Goal: Task Accomplishment & Management: Manage account settings

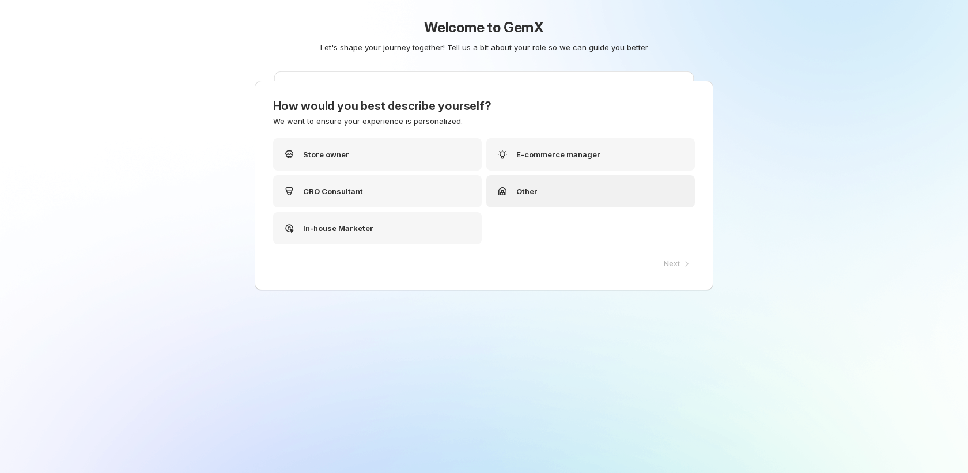
click at [638, 189] on div "Other" at bounding box center [591, 191] width 209 height 32
click at [542, 153] on p "E-commerce manager" at bounding box center [559, 155] width 84 height 12
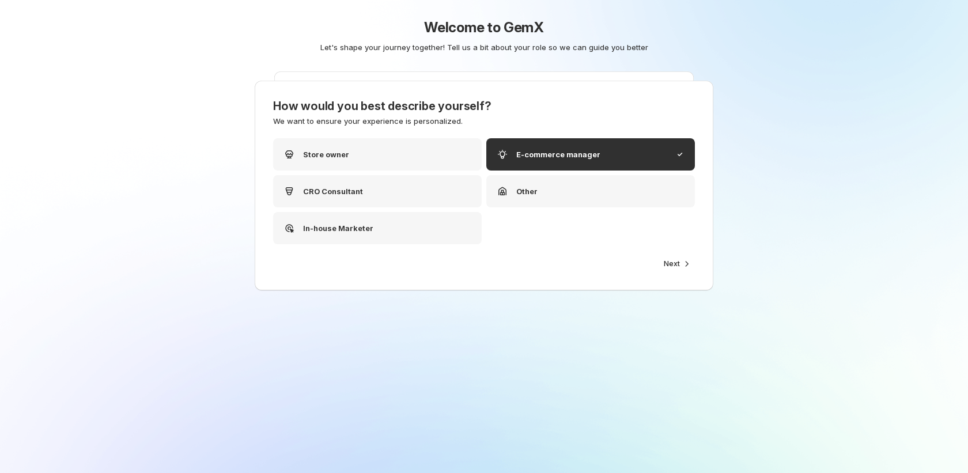
click at [668, 252] on div "Store owner E-commerce manager CRO Consultant Other In-house Marketer" at bounding box center [484, 197] width 422 height 118
click at [673, 265] on span "Next" at bounding box center [672, 263] width 16 height 9
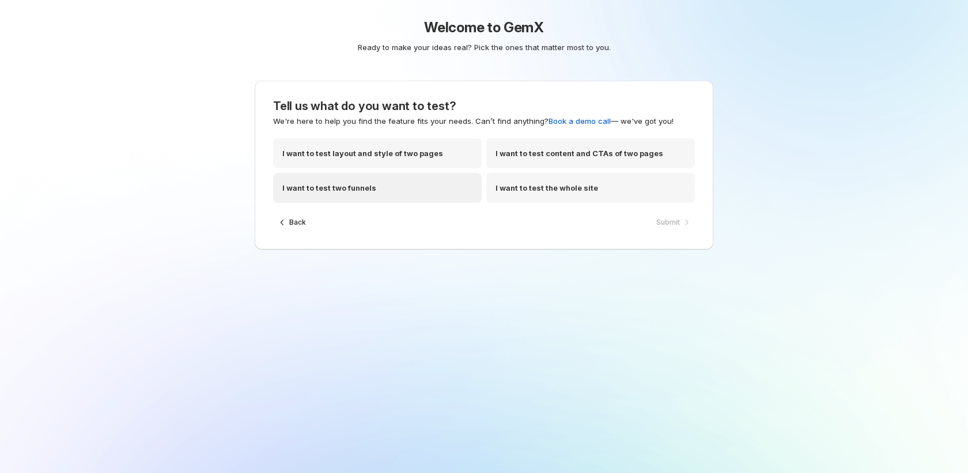
click at [307, 188] on p "I want to test two funnels" at bounding box center [329, 188] width 94 height 12
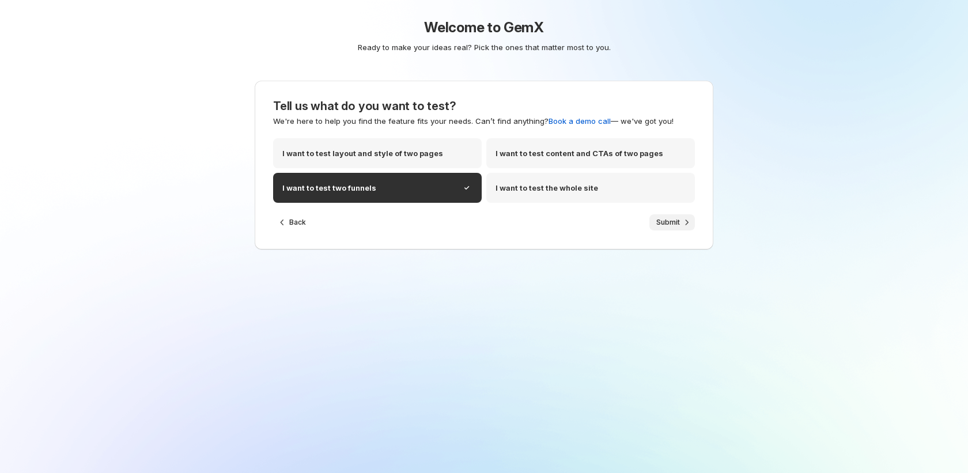
click at [662, 221] on span "Submit" at bounding box center [669, 222] width 24 height 9
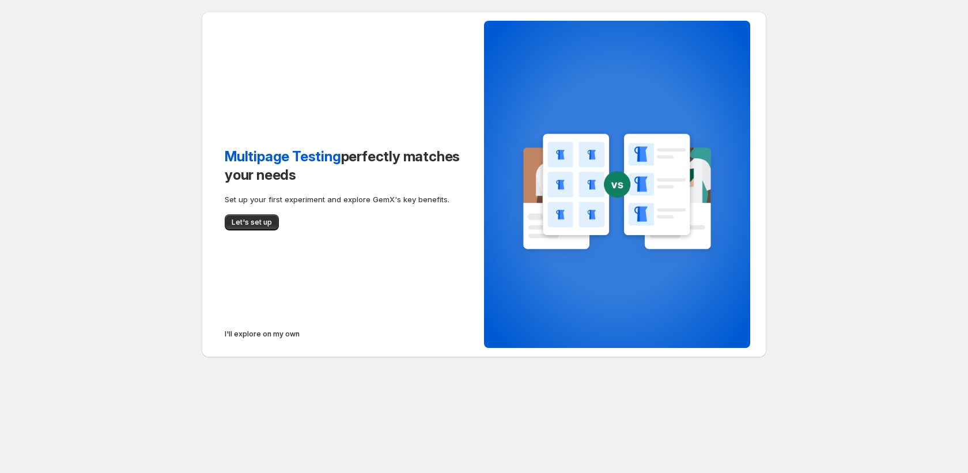
click at [277, 345] on div "Multipage Testing perfectly matches your needs Set up your first experiment and…" at bounding box center [343, 185] width 282 height 346
click at [276, 341] on button "I'll explore on my own" at bounding box center [262, 334] width 89 height 16
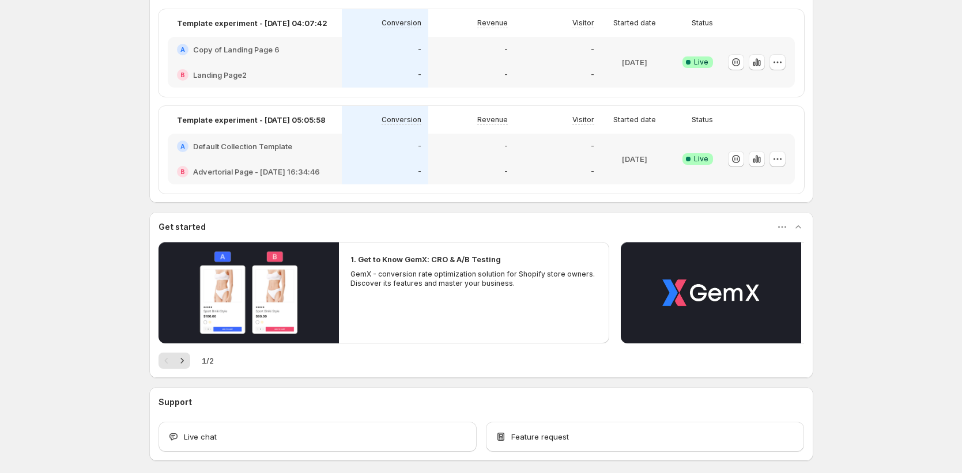
scroll to position [252, 0]
click at [732, 60] on button "button" at bounding box center [736, 62] width 16 height 16
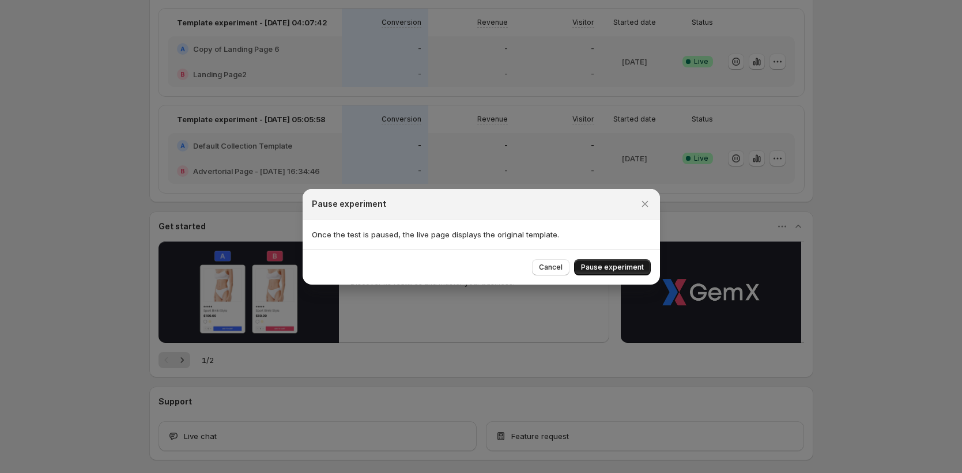
click at [623, 270] on span "Pause experiment" at bounding box center [612, 267] width 63 height 9
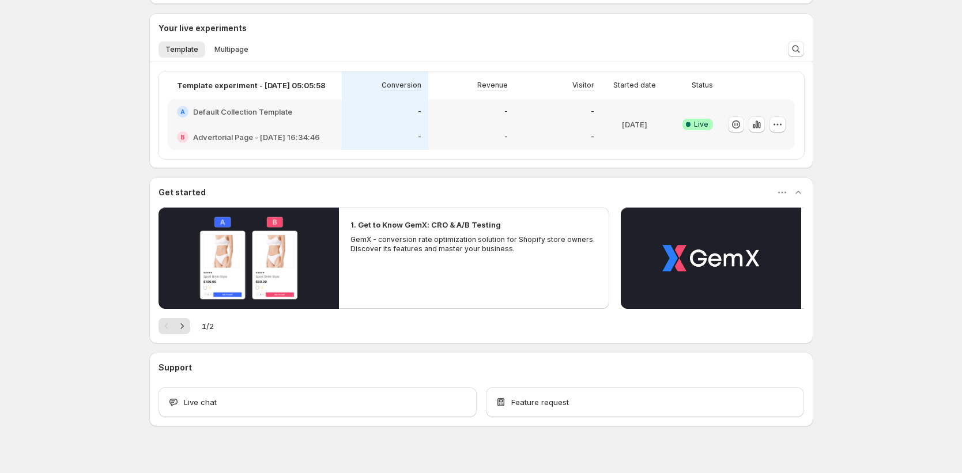
scroll to position [182, 0]
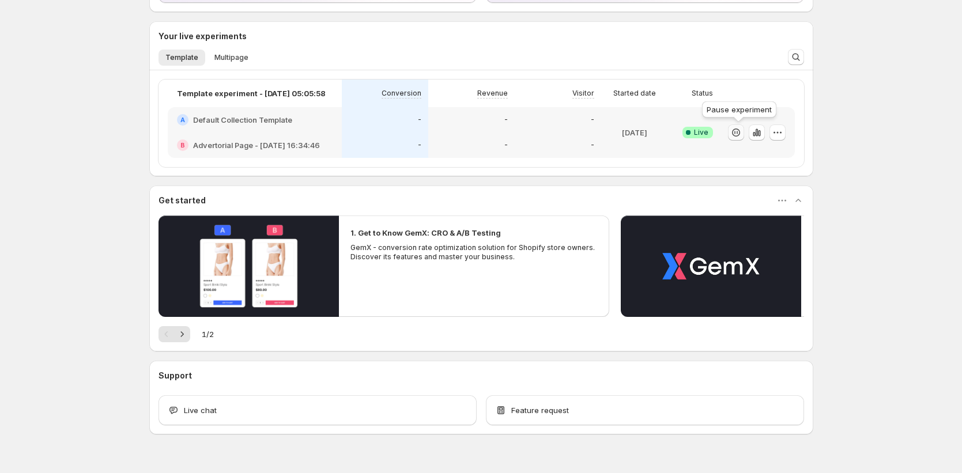
click at [742, 128] on icon "button" at bounding box center [736, 133] width 12 height 12
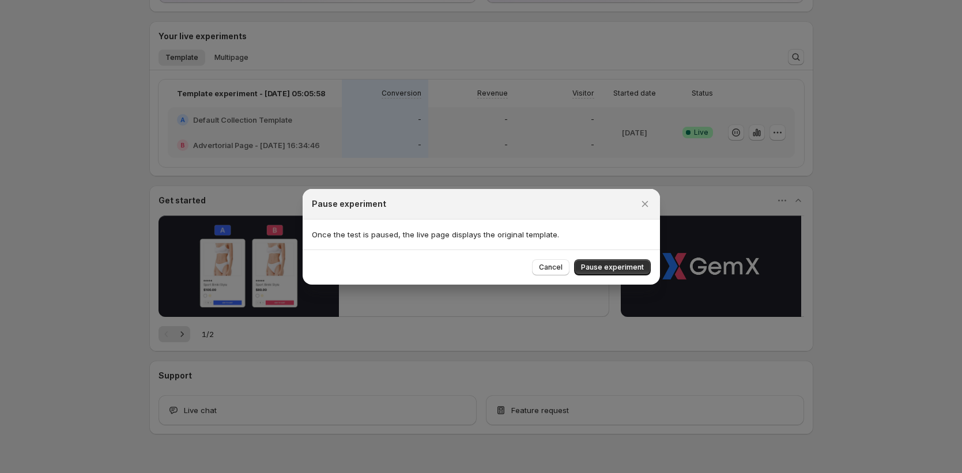
drag, startPoint x: 643, startPoint y: 268, endPoint x: 698, endPoint y: 262, distance: 55.1
click at [643, 268] on span "Pause experiment" at bounding box center [612, 267] width 63 height 9
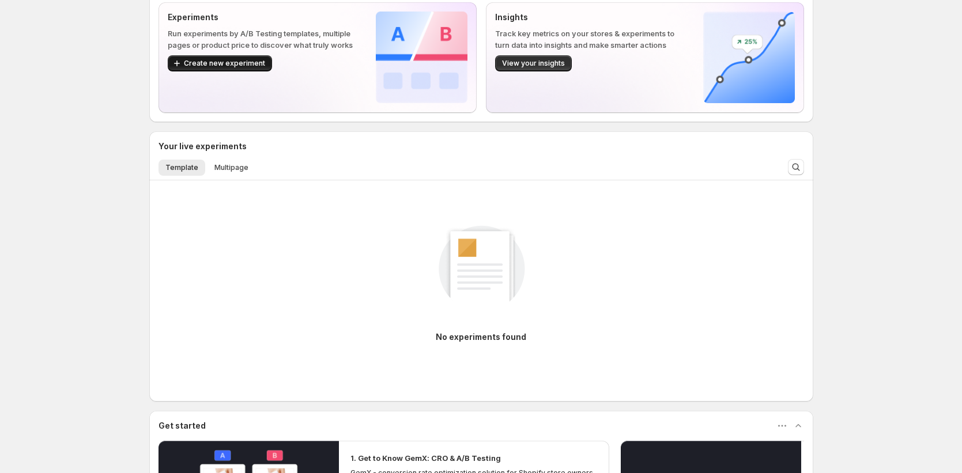
scroll to position [0, 0]
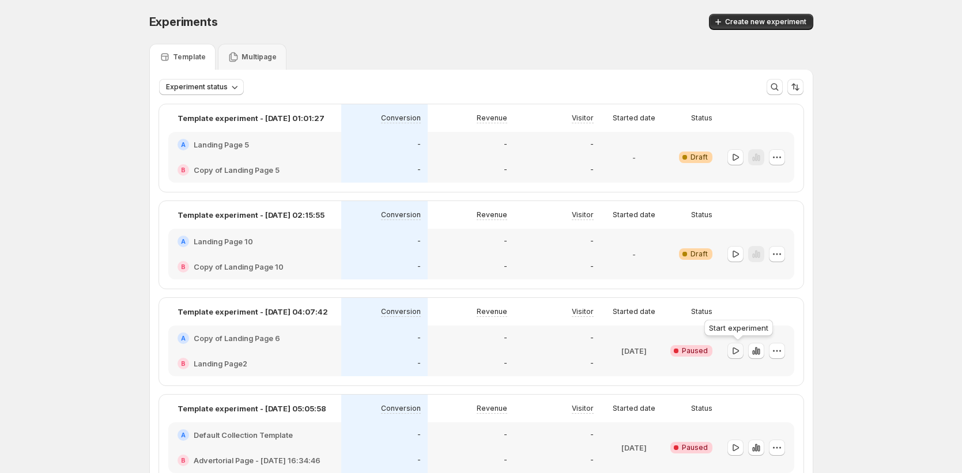
click at [738, 356] on icon "button" at bounding box center [736, 351] width 12 height 12
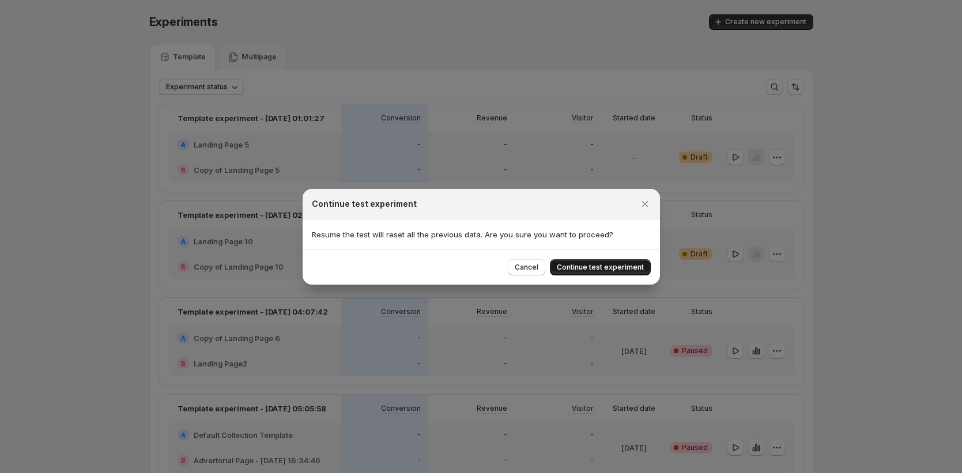
click at [629, 270] on span "Continue test experiment" at bounding box center [600, 267] width 87 height 9
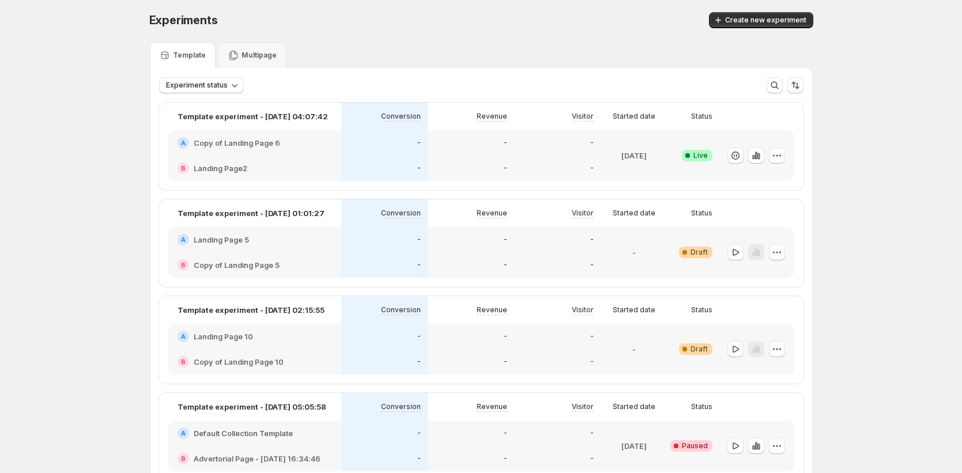
scroll to position [2, 0]
click at [460, 166] on div "-" at bounding box center [471, 168] width 73 height 12
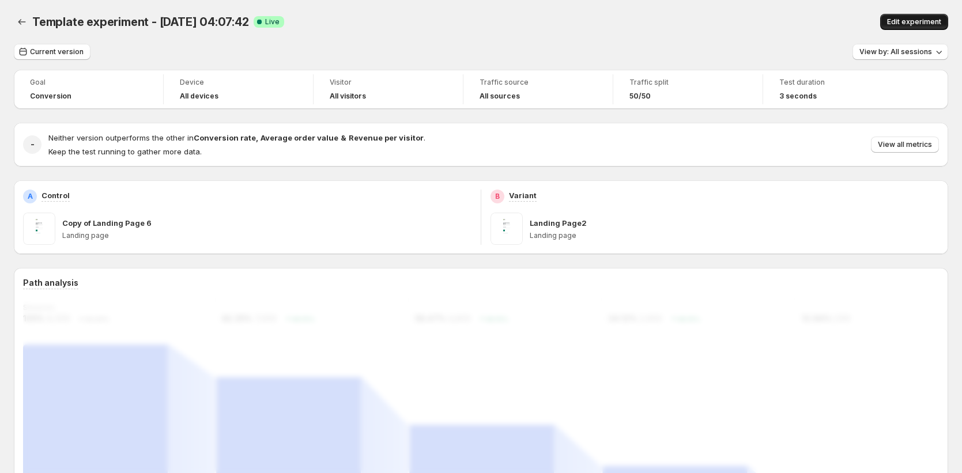
click at [902, 27] on button "Edit experiment" at bounding box center [914, 22] width 68 height 16
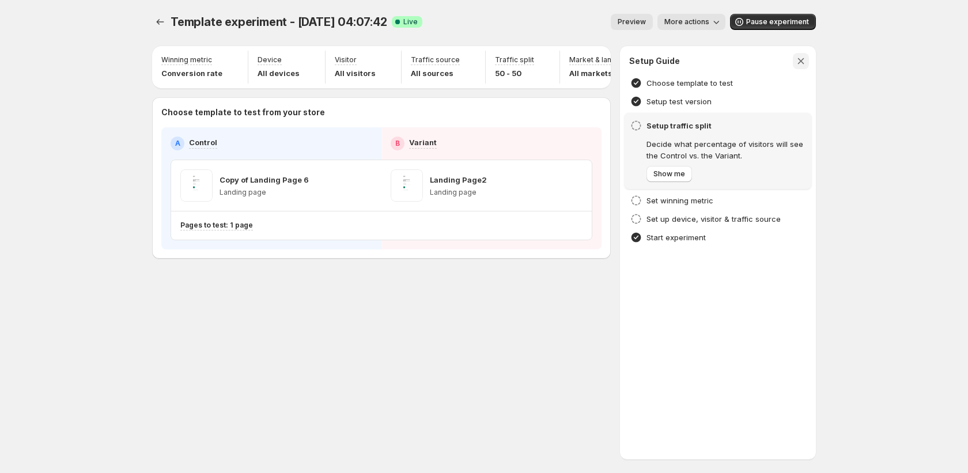
click at [800, 56] on icon "button" at bounding box center [802, 61] width 12 height 12
